Goal: Task Accomplishment & Management: Use online tool/utility

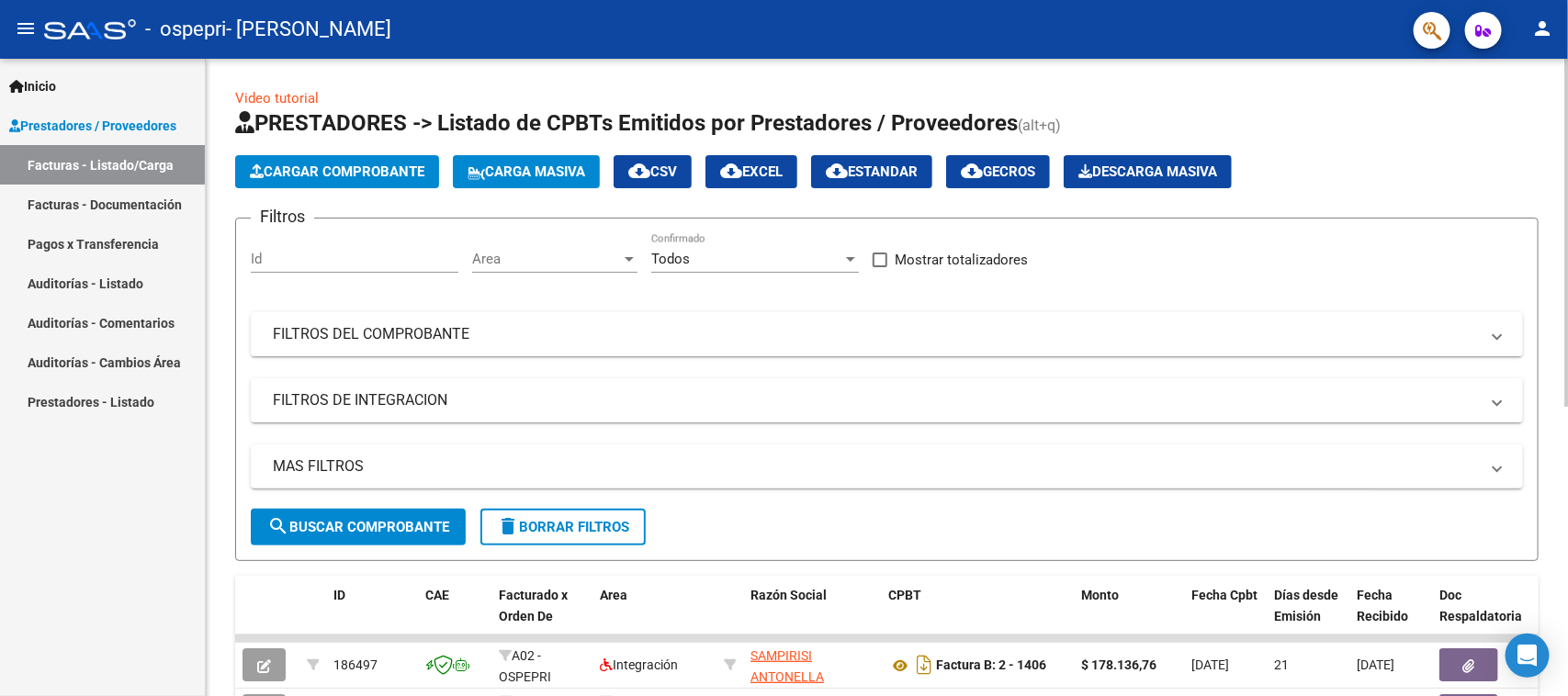
scroll to position [484, 0]
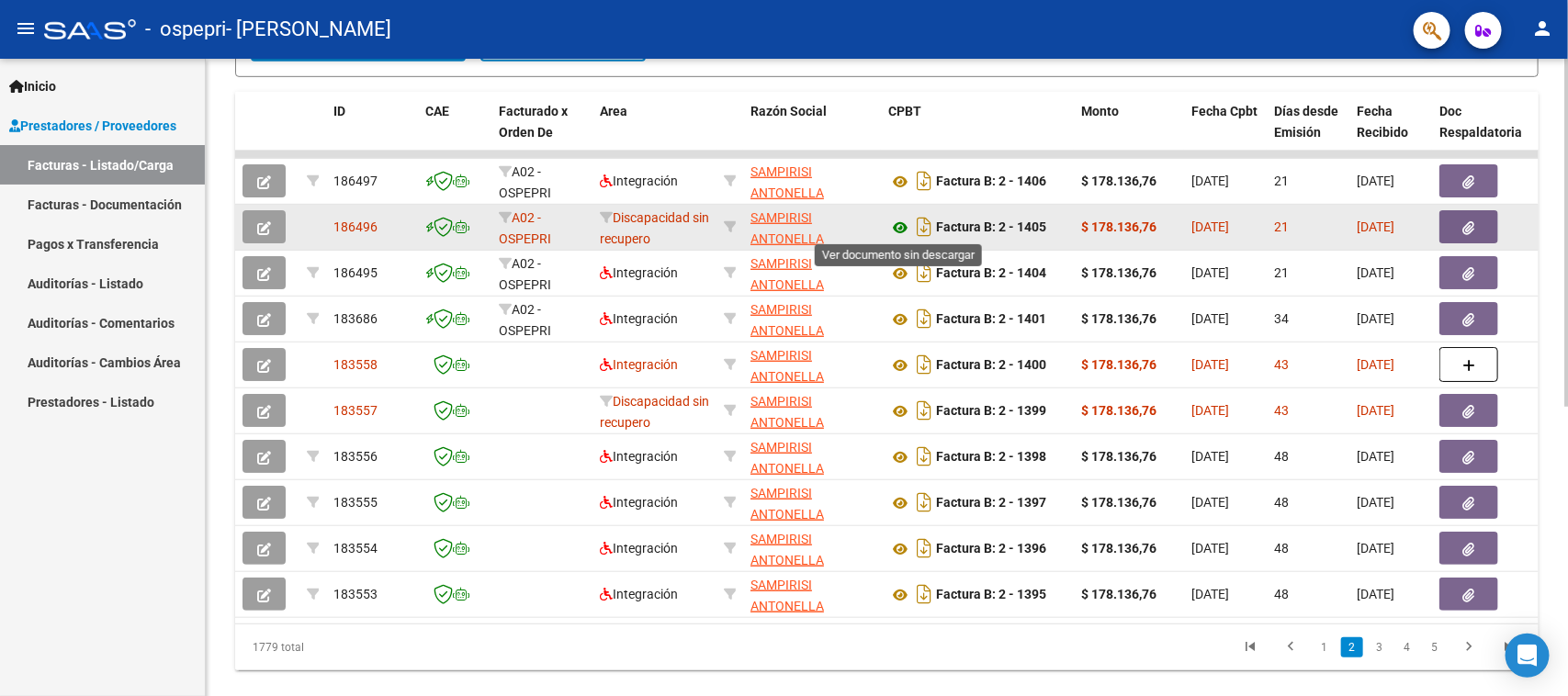
click at [900, 225] on icon at bounding box center [900, 227] width 24 height 22
click at [1442, 226] on button "button" at bounding box center [1469, 227] width 59 height 33
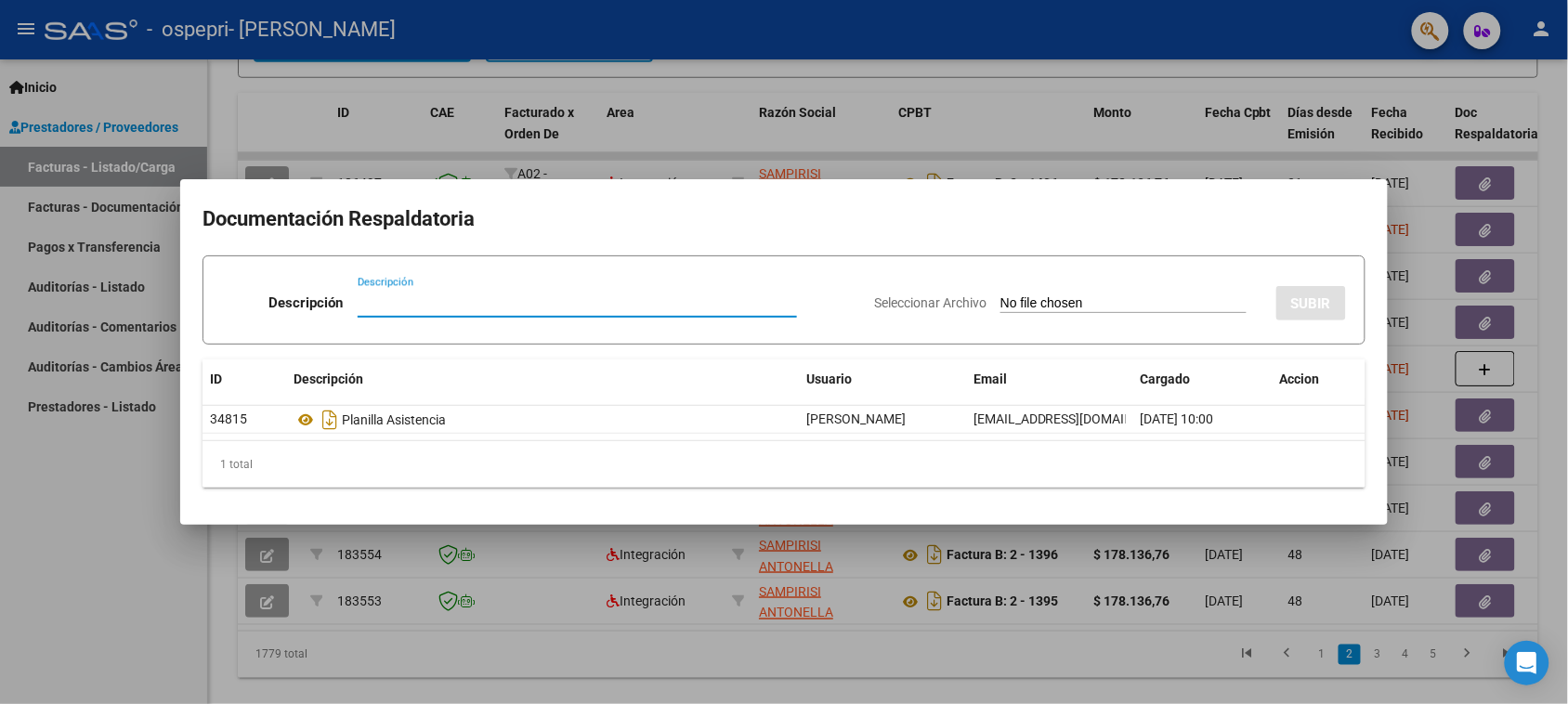
click at [524, 300] on input "Descripción" at bounding box center [577, 302] width 440 height 17
type input "n"
type input "Nota de credito"
click at [1004, 304] on input "Seleccionar Archivo" at bounding box center [1123, 304] width 246 height 18
type input "C:\fakepath\27358862883_008_00002_00000123.pdf"
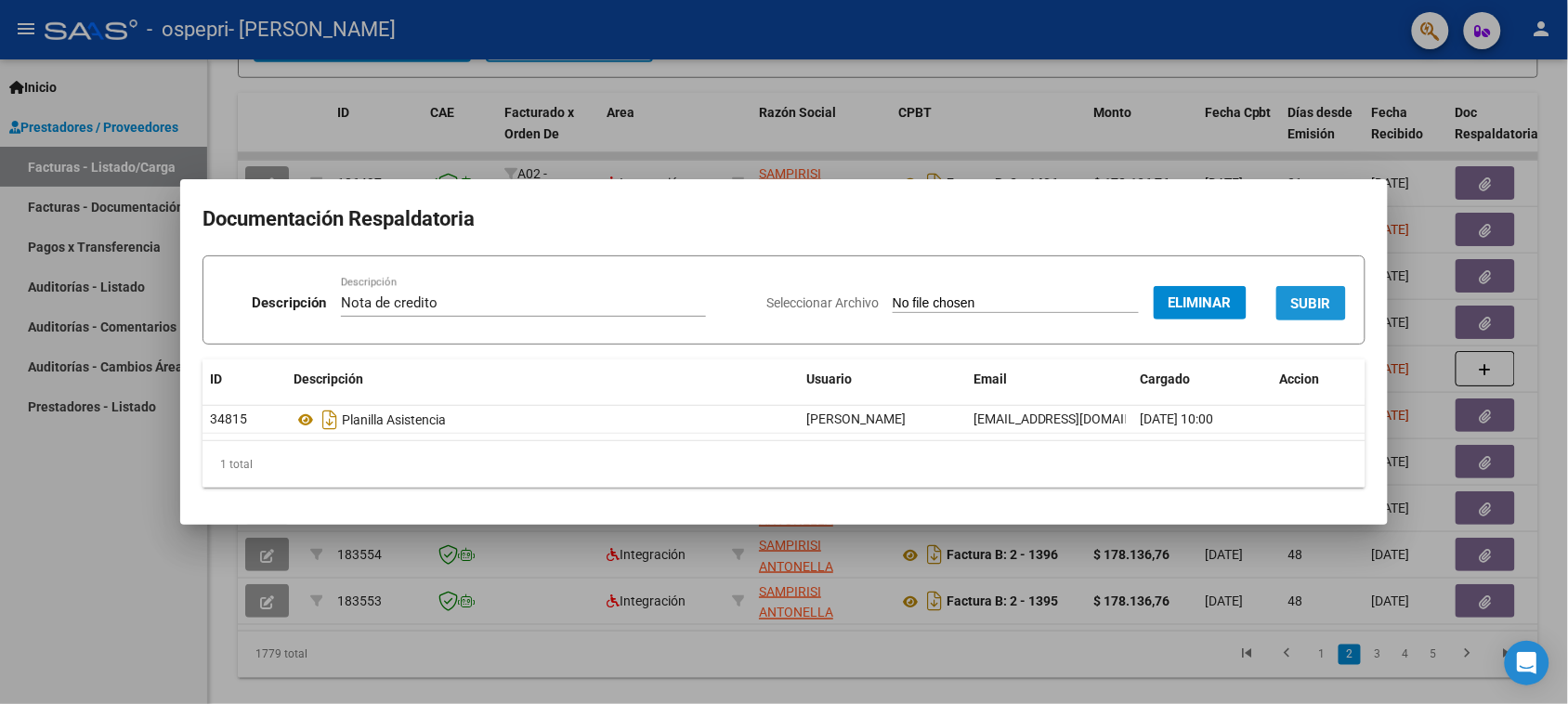
click at [1295, 304] on span "SUBIR" at bounding box center [1311, 303] width 40 height 17
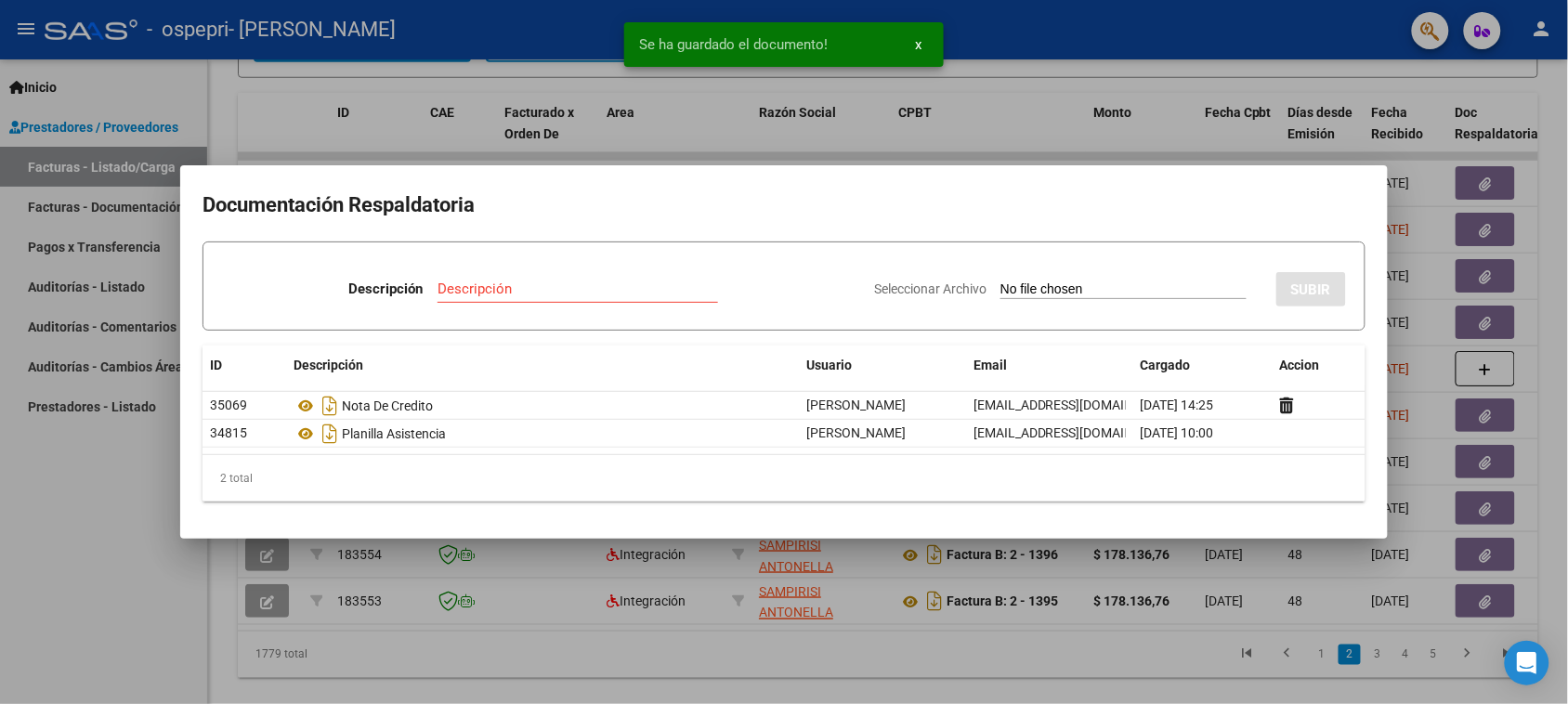
click at [467, 288] on input "Descripción" at bounding box center [578, 288] width 281 height 17
type input "f"
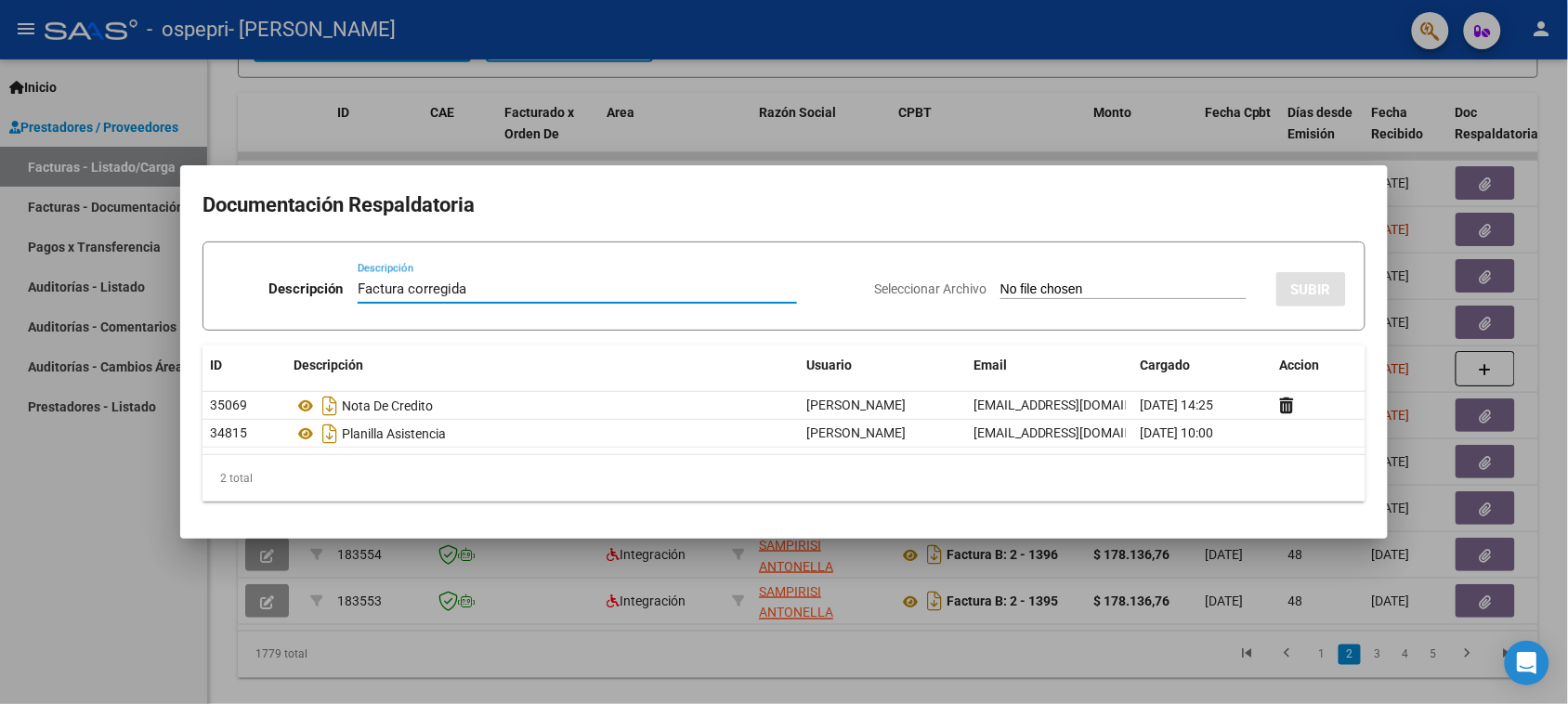
type input "Factura corregida"
click at [1023, 287] on input "Seleccionar Archivo" at bounding box center [1123, 290] width 246 height 18
type input "C:\fakepath\27358862883_006_00002_00001422.pdf"
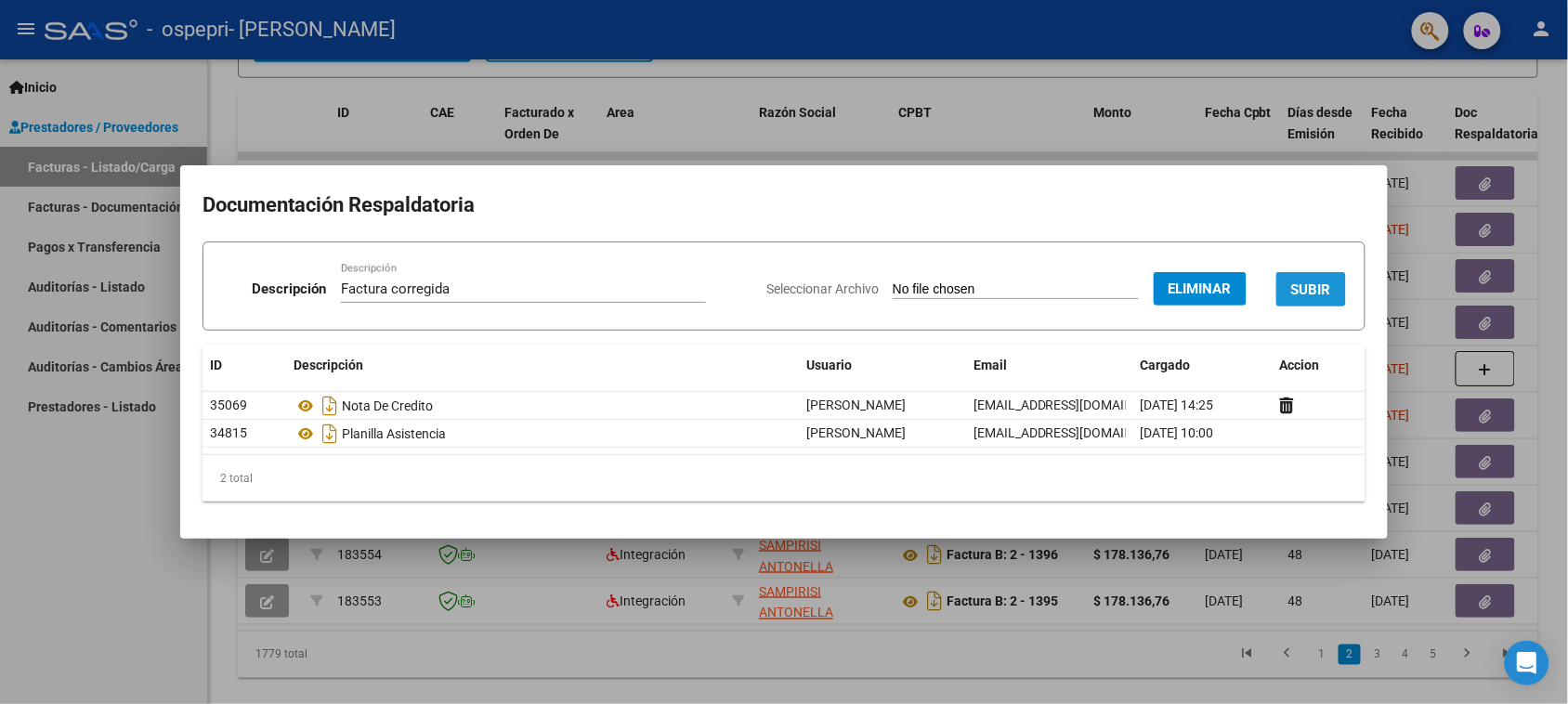
click at [1310, 284] on span "SUBIR" at bounding box center [1311, 289] width 40 height 17
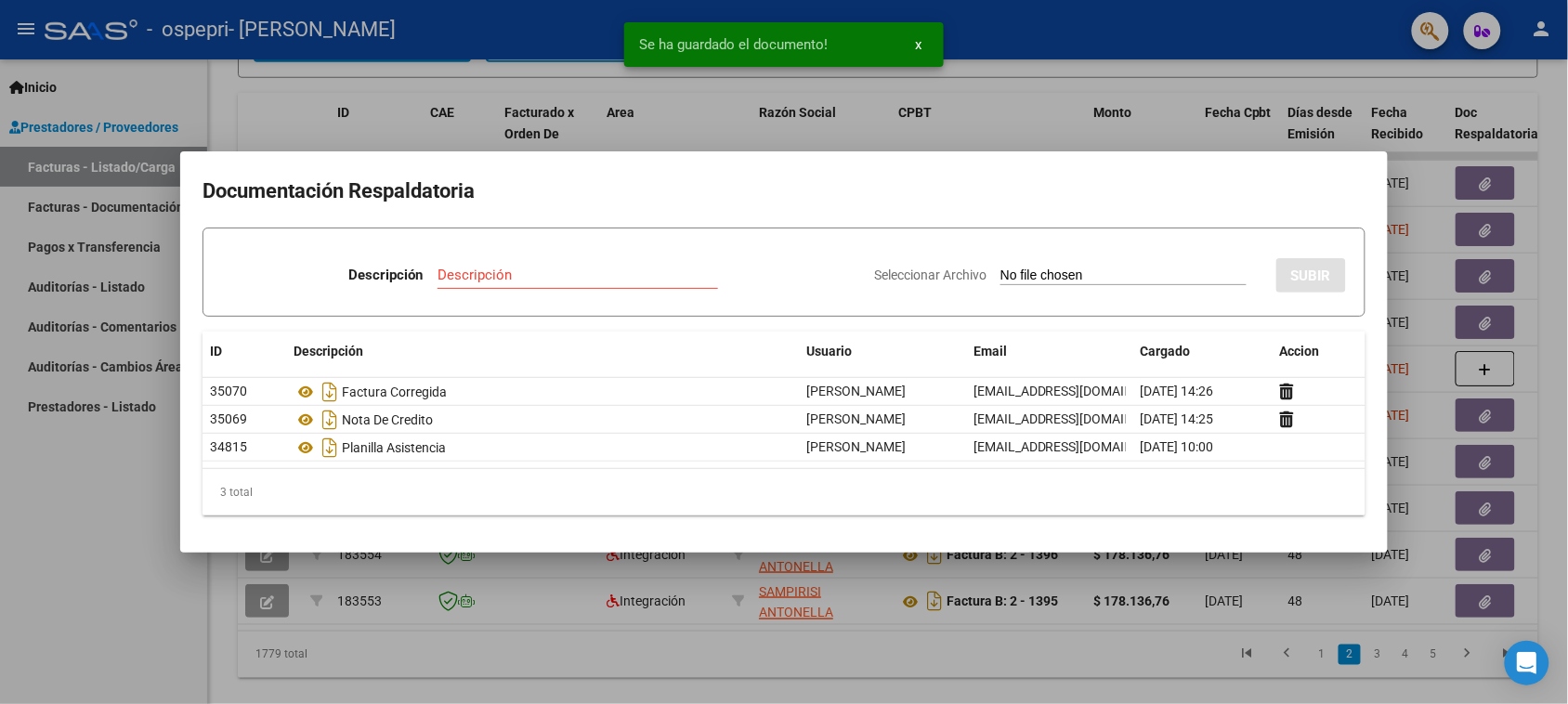
click at [1140, 21] on div at bounding box center [784, 352] width 1568 height 704
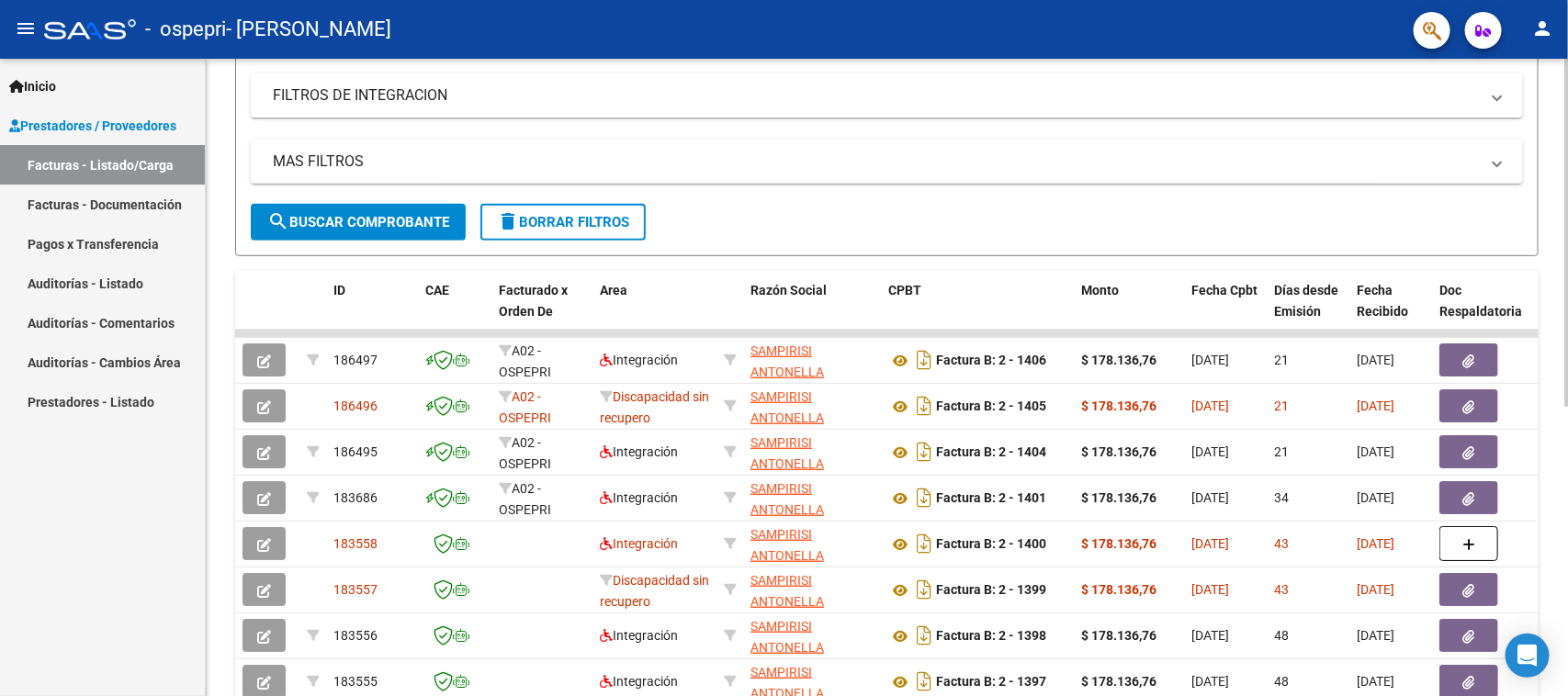
scroll to position [532, 0]
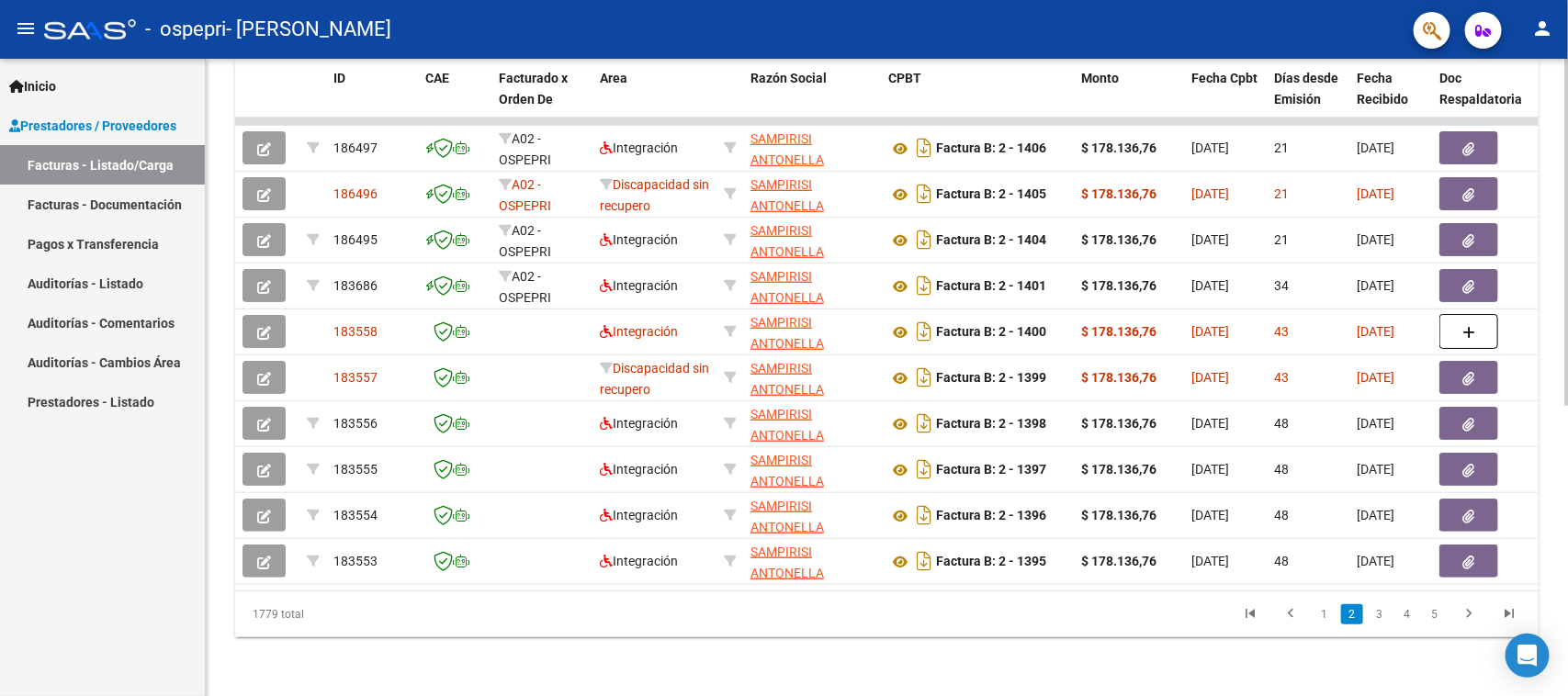
click at [1567, 471] on div at bounding box center [1566, 522] width 5 height 348
click at [1332, 609] on link "1" at bounding box center [1324, 613] width 22 height 21
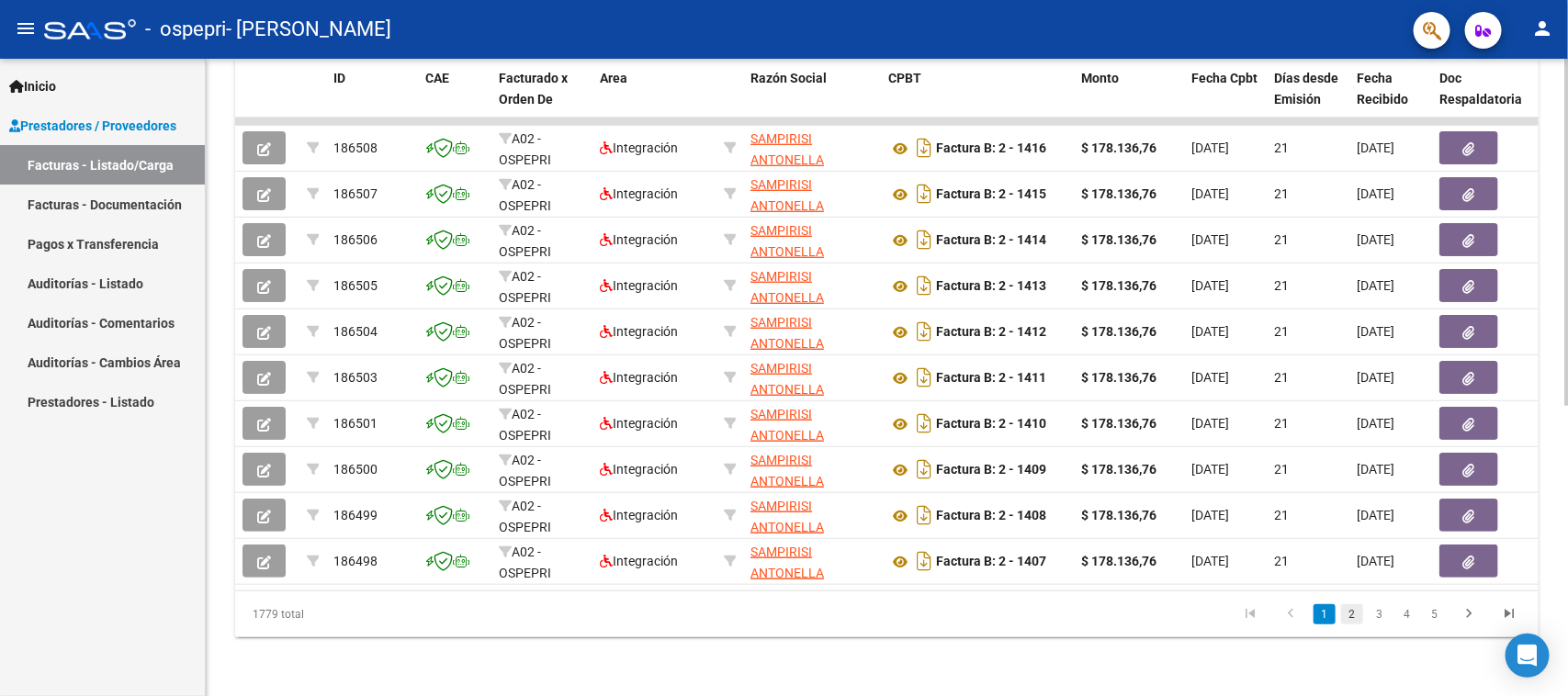
click at [1351, 620] on link "2" at bounding box center [1352, 613] width 22 height 21
